Goal: Information Seeking & Learning: Learn about a topic

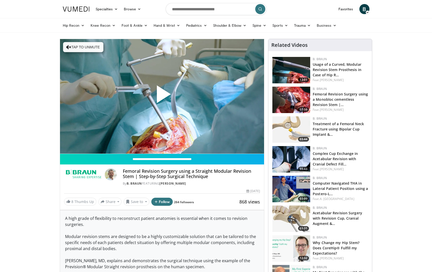
click at [162, 96] on span "Video Player" at bounding box center [162, 96] width 0 height 0
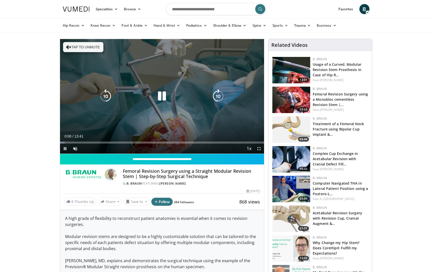
click at [89, 44] on button "Tap to unmute" at bounding box center [83, 47] width 40 height 10
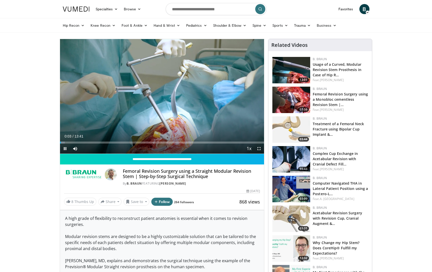
click at [259, 149] on span "Video Player" at bounding box center [259, 149] width 10 height 10
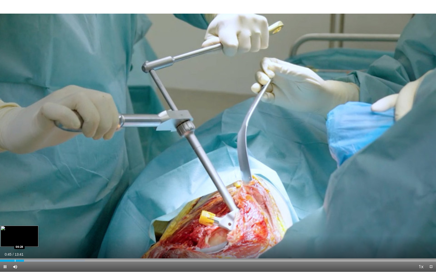
click at [15, 260] on div "Progress Bar" at bounding box center [15, 261] width 1 height 2
click at [9, 263] on span "Video Player" at bounding box center [5, 267] width 10 height 10
click at [7, 261] on div "Progress Bar" at bounding box center [7, 261] width 1 height 2
click at [5, 267] on span "Video Player" at bounding box center [5, 267] width 10 height 10
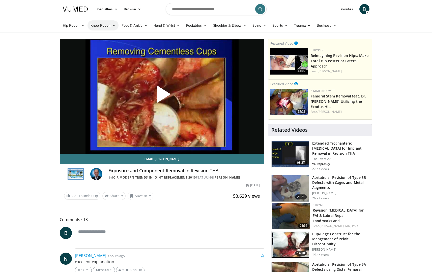
click at [114, 24] on icon at bounding box center [114, 26] width 4 height 4
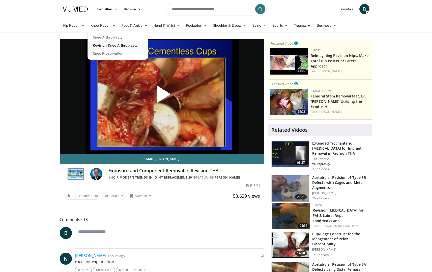
click at [107, 44] on link "Revision Knee Arthroplasty" at bounding box center [118, 45] width 60 height 8
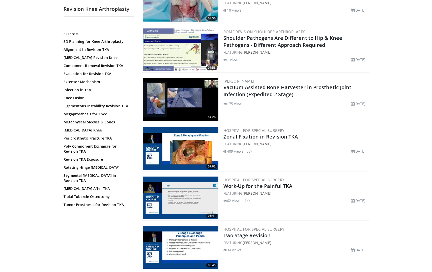
scroll to position [177, 0]
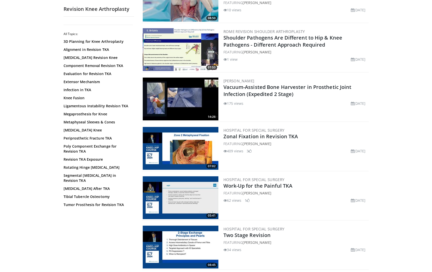
click at [184, 143] on img at bounding box center [181, 148] width 76 height 43
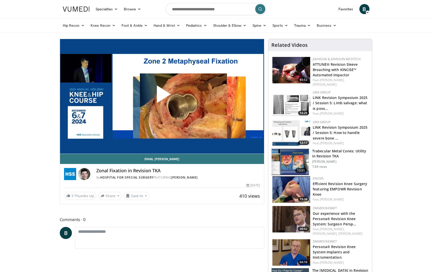
click at [162, 96] on span "Video Player" at bounding box center [162, 96] width 0 height 0
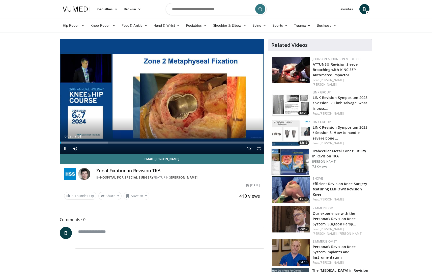
click at [260, 148] on span "Video Player" at bounding box center [259, 149] width 10 height 10
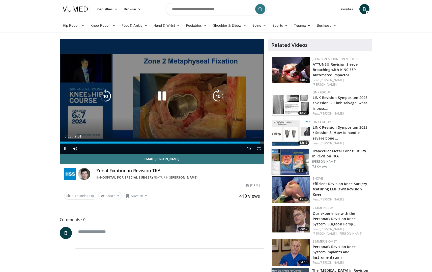
click at [164, 97] on icon "Video Player" at bounding box center [162, 96] width 14 height 14
